Goal: Task Accomplishment & Management: Manage account settings

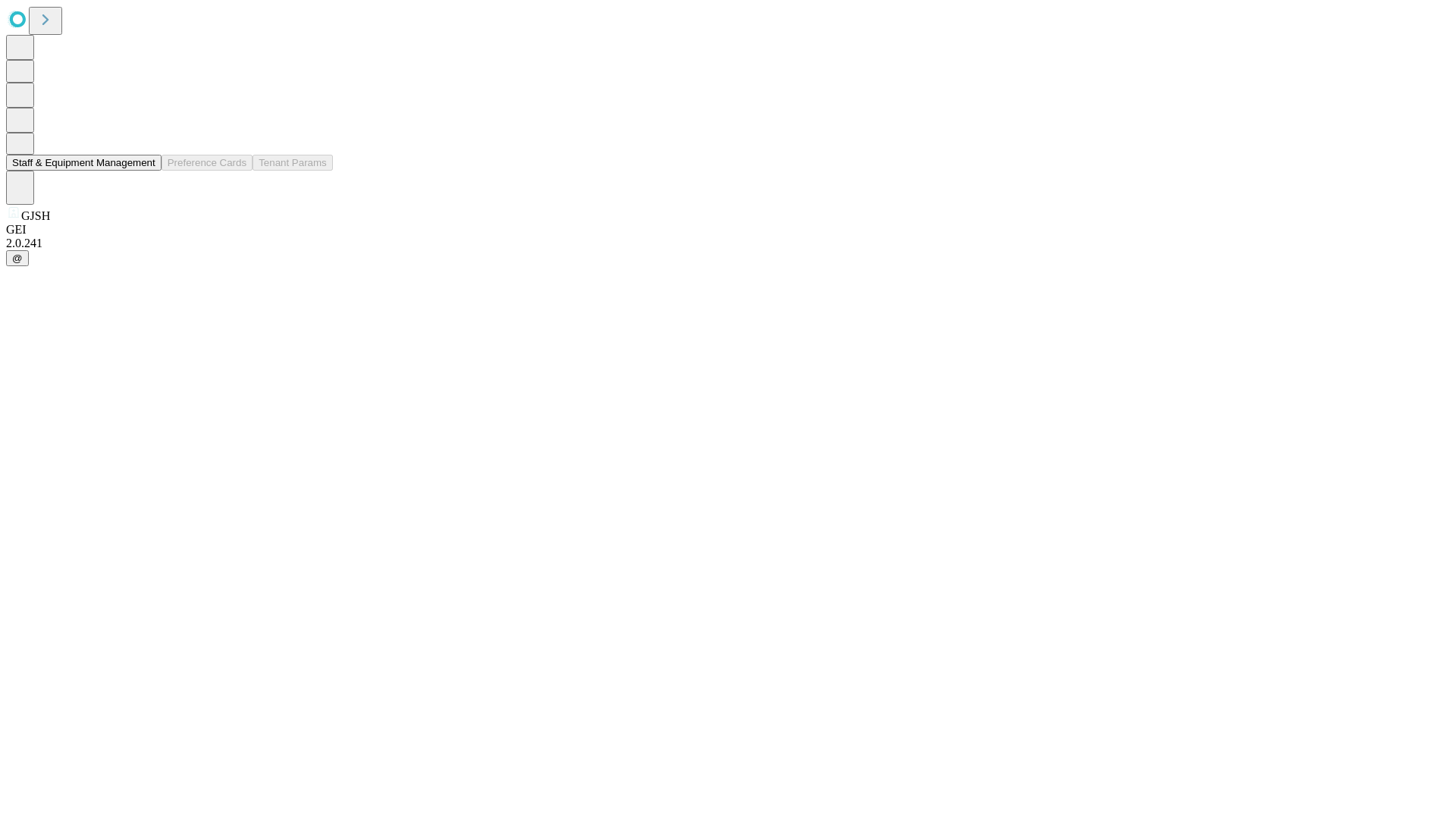
click at [142, 171] on button "Staff & Equipment Management" at bounding box center [83, 162] width 156 height 16
